Goal: Task Accomplishment & Management: Use online tool/utility

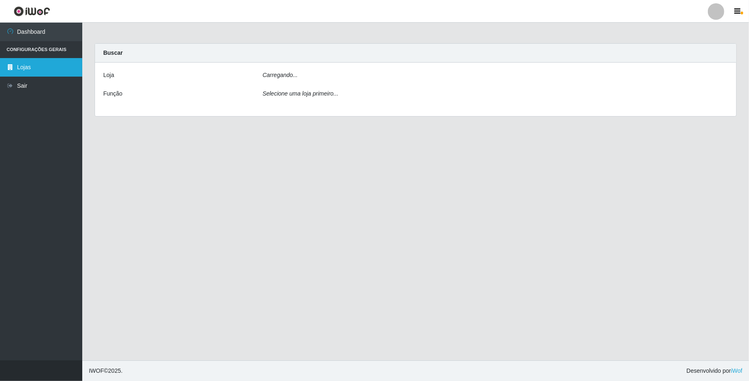
click at [25, 68] on link "Lojas" at bounding box center [41, 67] width 82 height 19
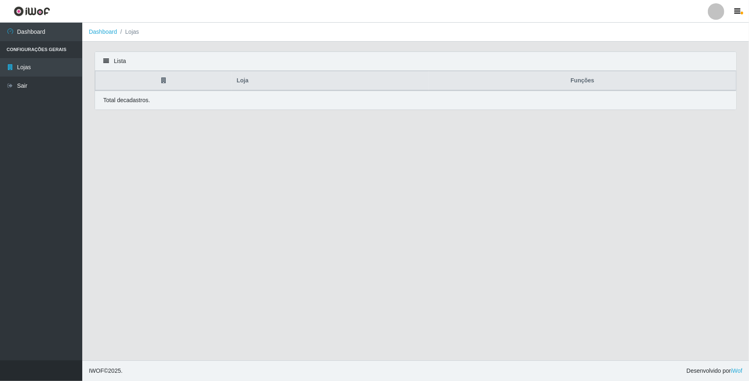
drag, startPoint x: 288, startPoint y: 223, endPoint x: 264, endPoint y: 216, distance: 25.3
click at [285, 221] on main "Dashboard Lojas Lista Loja Funções Total de cadastros." at bounding box center [415, 191] width 667 height 337
click at [32, 37] on link "Dashboard" at bounding box center [41, 32] width 82 height 19
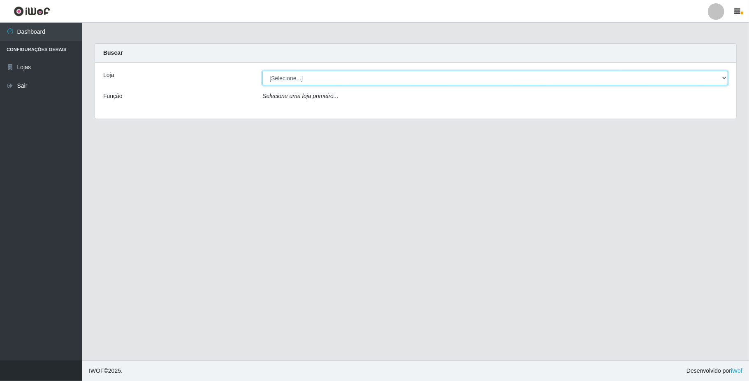
click at [689, 81] on select "[Selecione...] SuperFácil Atacado - Emaús" at bounding box center [496, 78] width 466 height 14
select select "407"
click at [263, 71] on select "[Selecione...] SuperFácil Atacado - Emaús" at bounding box center [496, 78] width 466 height 14
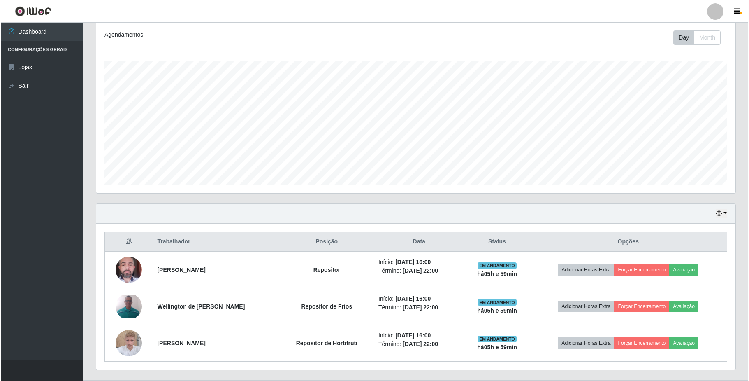
scroll to position [131, 0]
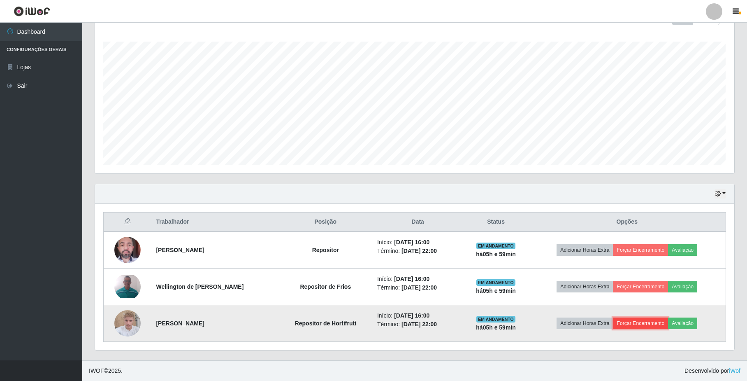
click at [648, 323] on button "Forçar Encerramento" at bounding box center [640, 323] width 55 height 12
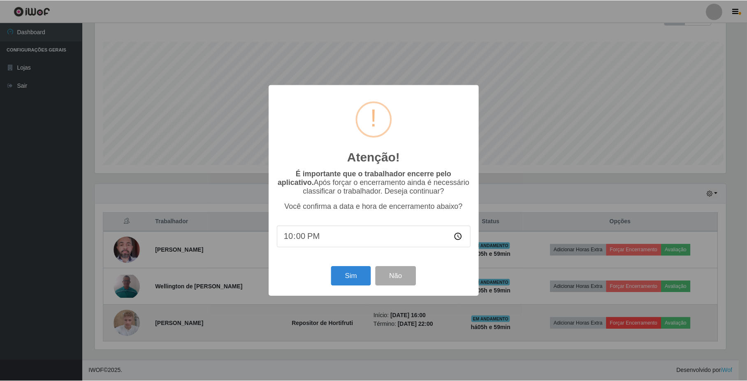
scroll to position [171, 633]
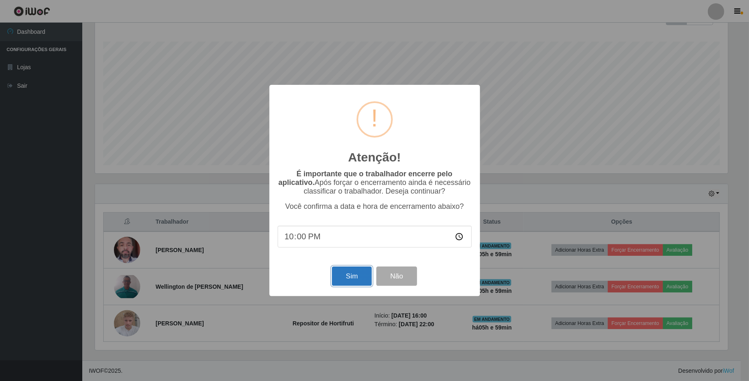
click at [350, 275] on button "Sim" at bounding box center [352, 275] width 40 height 19
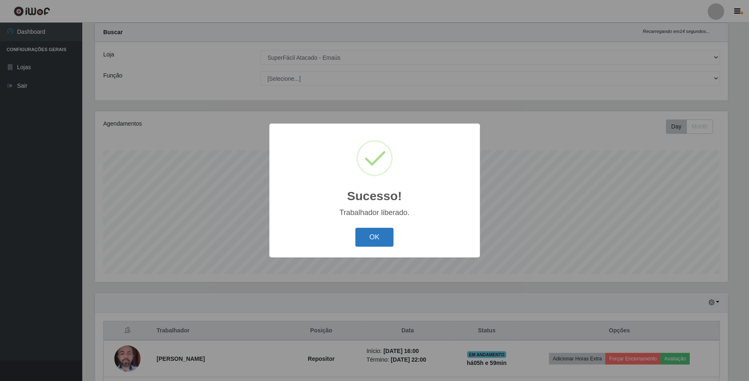
click at [374, 237] on button "OK" at bounding box center [375, 237] width 38 height 19
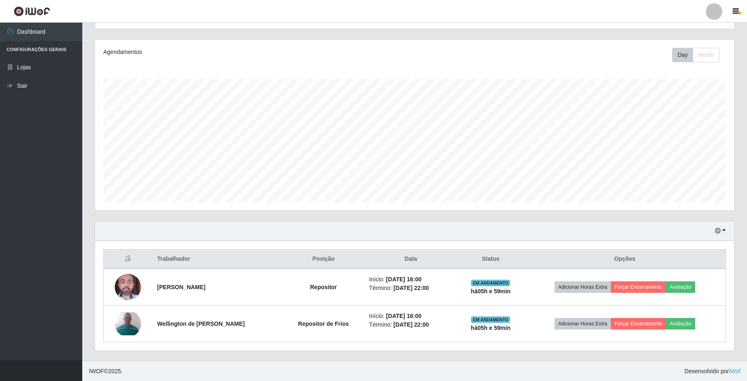
scroll to position [94, 0]
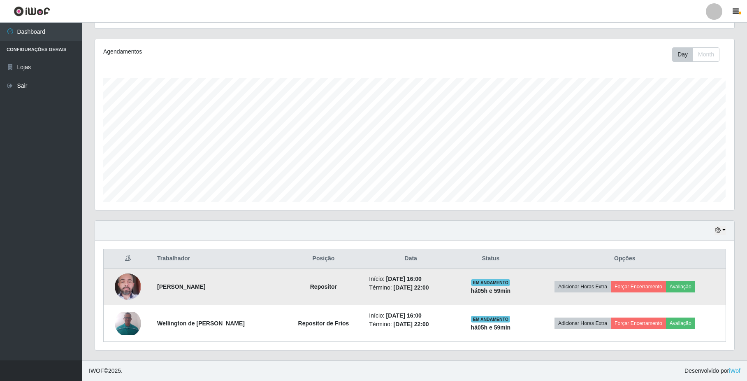
click at [134, 285] on img at bounding box center [128, 286] width 26 height 35
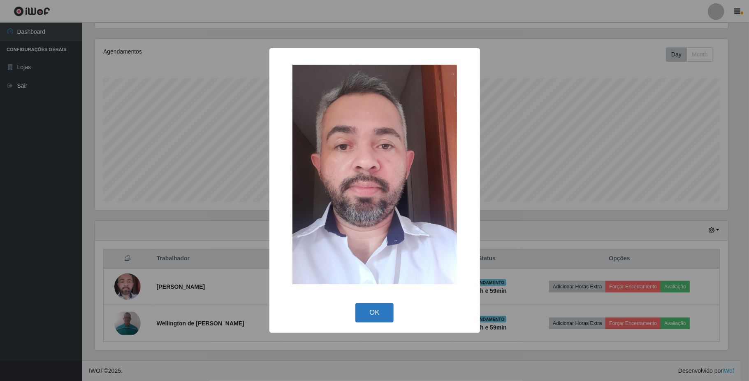
click at [377, 314] on button "OK" at bounding box center [375, 312] width 38 height 19
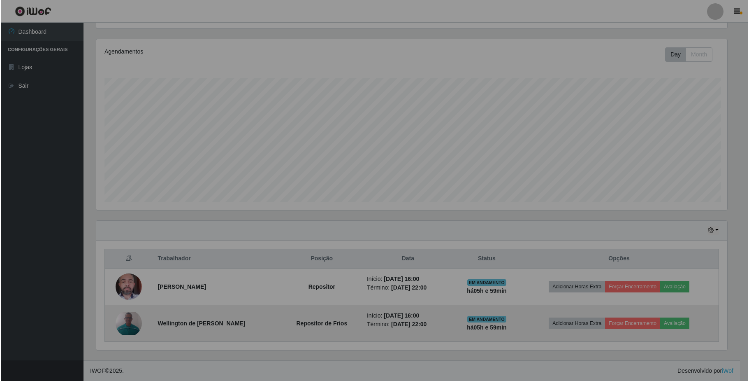
scroll to position [171, 639]
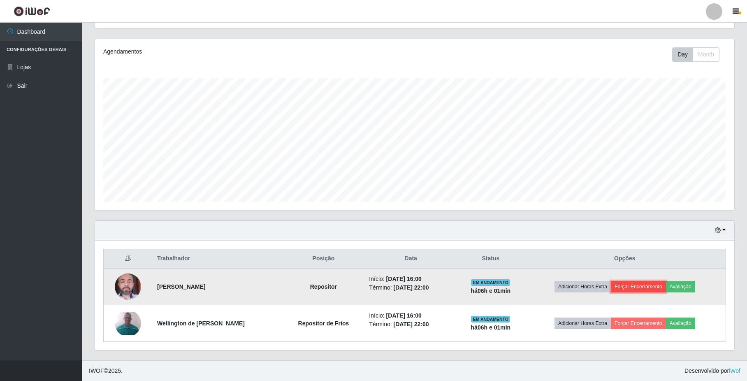
click at [639, 286] on button "Forçar Encerramento" at bounding box center [638, 287] width 55 height 12
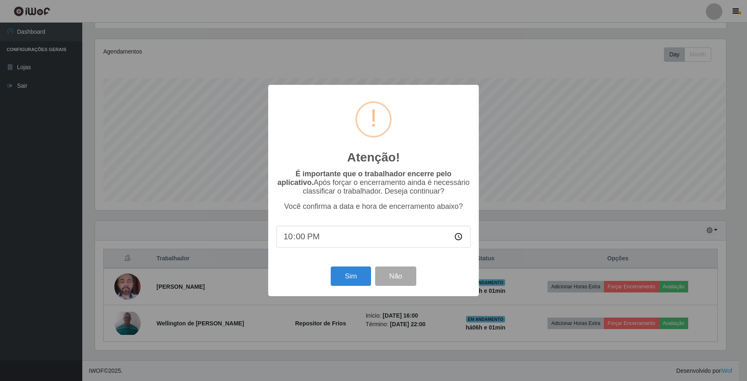
scroll to position [171, 633]
drag, startPoint x: 320, startPoint y: 278, endPoint x: 340, endPoint y: 277, distance: 19.8
click at [323, 278] on div "Sim Não" at bounding box center [375, 275] width 194 height 23
click at [340, 277] on button "Sim" at bounding box center [352, 275] width 40 height 19
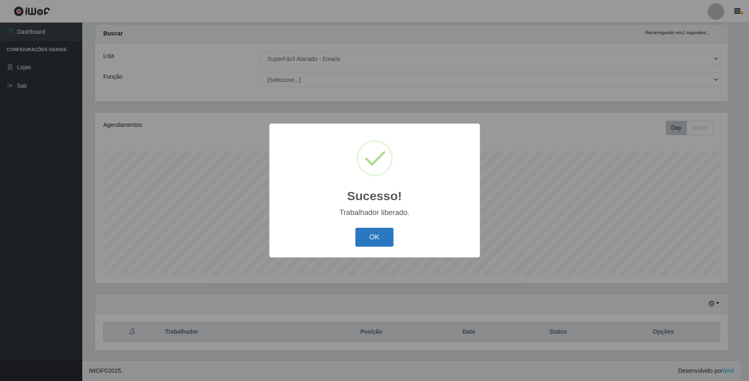
drag, startPoint x: 385, startPoint y: 226, endPoint x: 384, endPoint y: 233, distance: 6.7
click at [384, 233] on div "OK Cancel" at bounding box center [375, 236] width 194 height 23
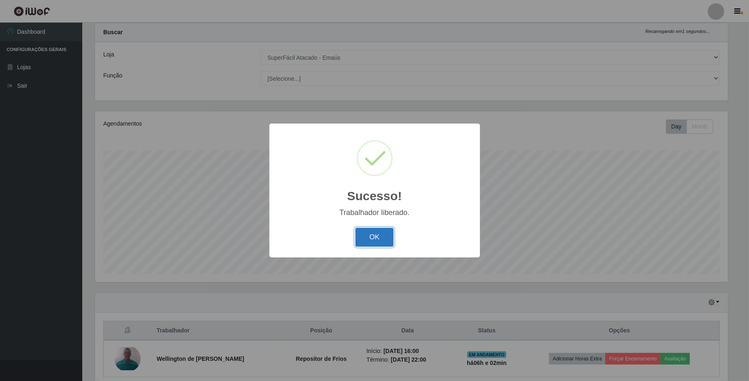
click at [383, 238] on button "OK" at bounding box center [375, 237] width 38 height 19
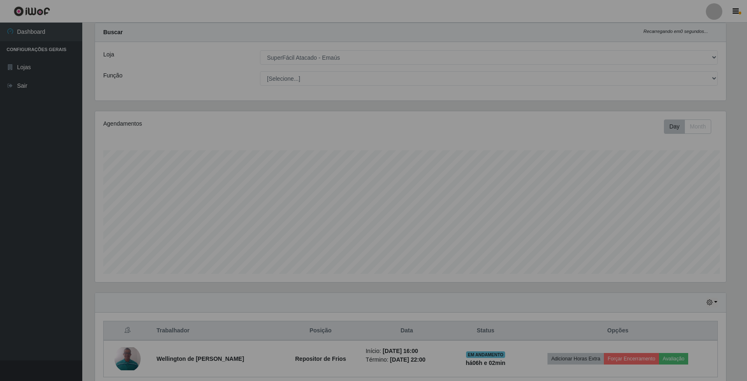
scroll to position [171, 639]
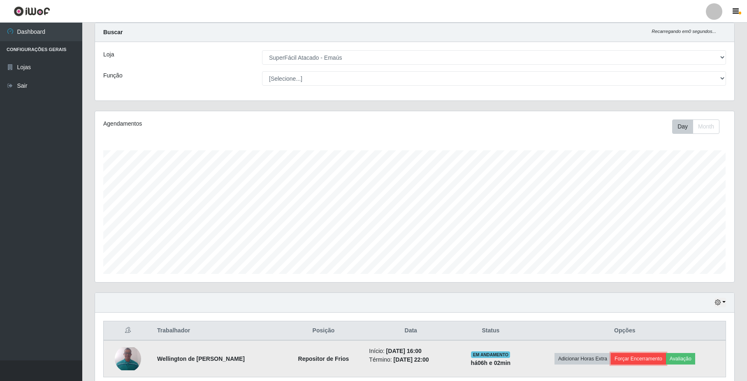
click at [620, 355] on button "Forçar Encerramento" at bounding box center [638, 359] width 55 height 12
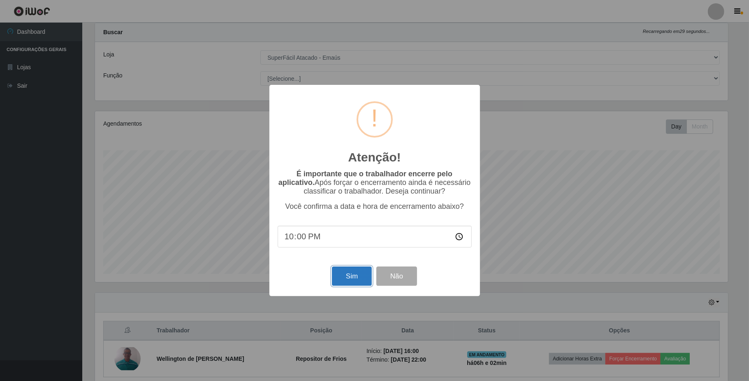
click at [336, 282] on button "Sim" at bounding box center [352, 275] width 40 height 19
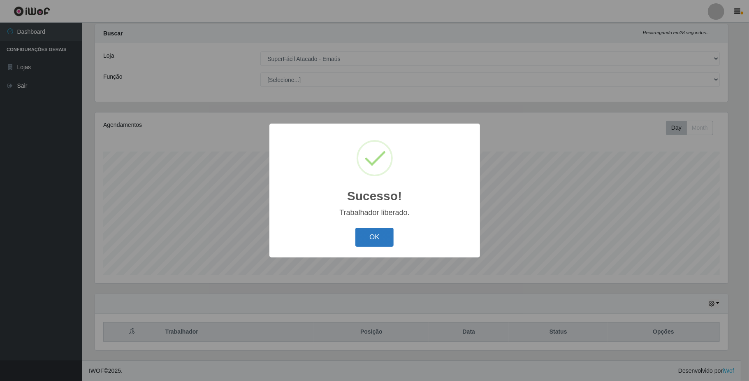
click at [386, 245] on button "OK" at bounding box center [375, 237] width 38 height 19
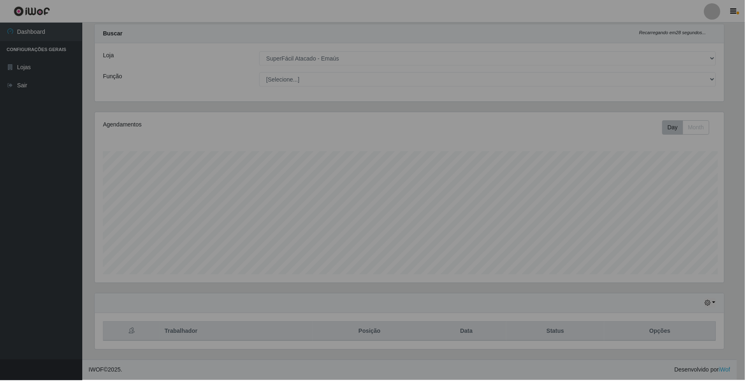
scroll to position [171, 639]
